Goal: Find specific page/section: Find specific page/section

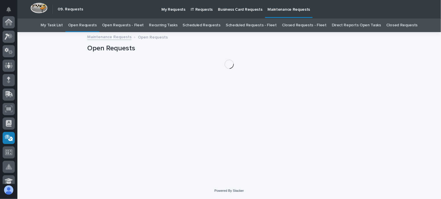
scroll to position [116, 0]
click at [131, 25] on link "Open Requests - Fleet" at bounding box center [123, 26] width 42 height 14
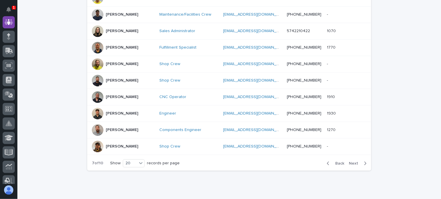
scroll to position [303, 0]
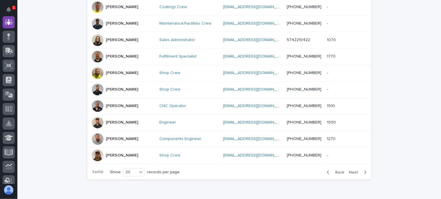
click at [337, 171] on span "Back" at bounding box center [338, 173] width 12 height 4
click at [328, 168] on div "Back Next" at bounding box center [346, 172] width 49 height 14
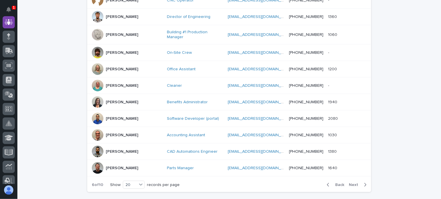
click at [328, 178] on div "Back Next" at bounding box center [346, 185] width 49 height 14
click at [328, 183] on icon "button" at bounding box center [328, 185] width 3 height 5
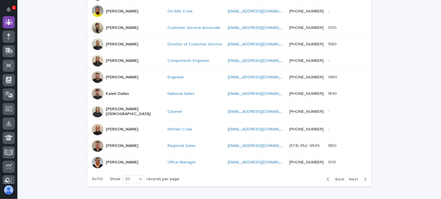
click at [327, 177] on icon "button" at bounding box center [328, 179] width 3 height 5
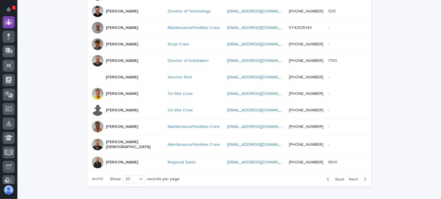
click at [327, 177] on icon "button" at bounding box center [328, 179] width 3 height 5
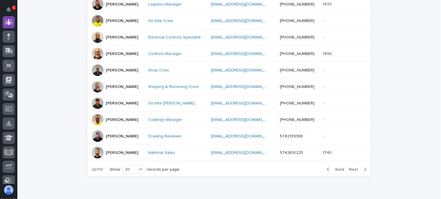
click at [364, 167] on icon "button" at bounding box center [365, 169] width 3 height 5
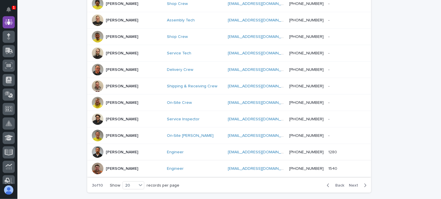
scroll to position [303, 0]
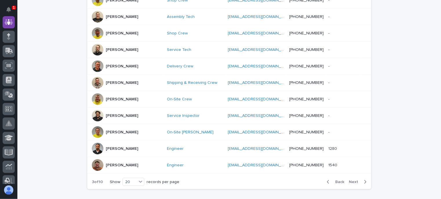
click at [364, 180] on icon "button" at bounding box center [365, 182] width 3 height 5
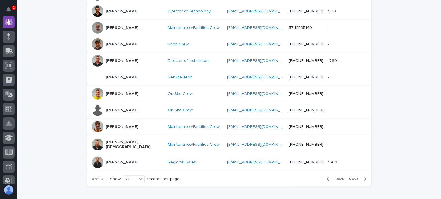
click at [121, 75] on p "Jerred Surma" at bounding box center [122, 77] width 32 height 5
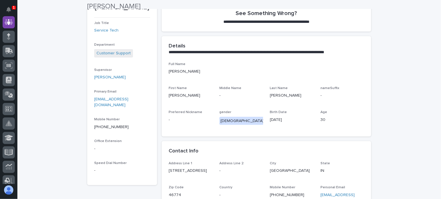
scroll to position [116, 0]
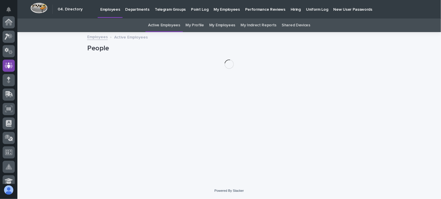
scroll to position [43, 0]
